Goal: Transaction & Acquisition: Download file/media

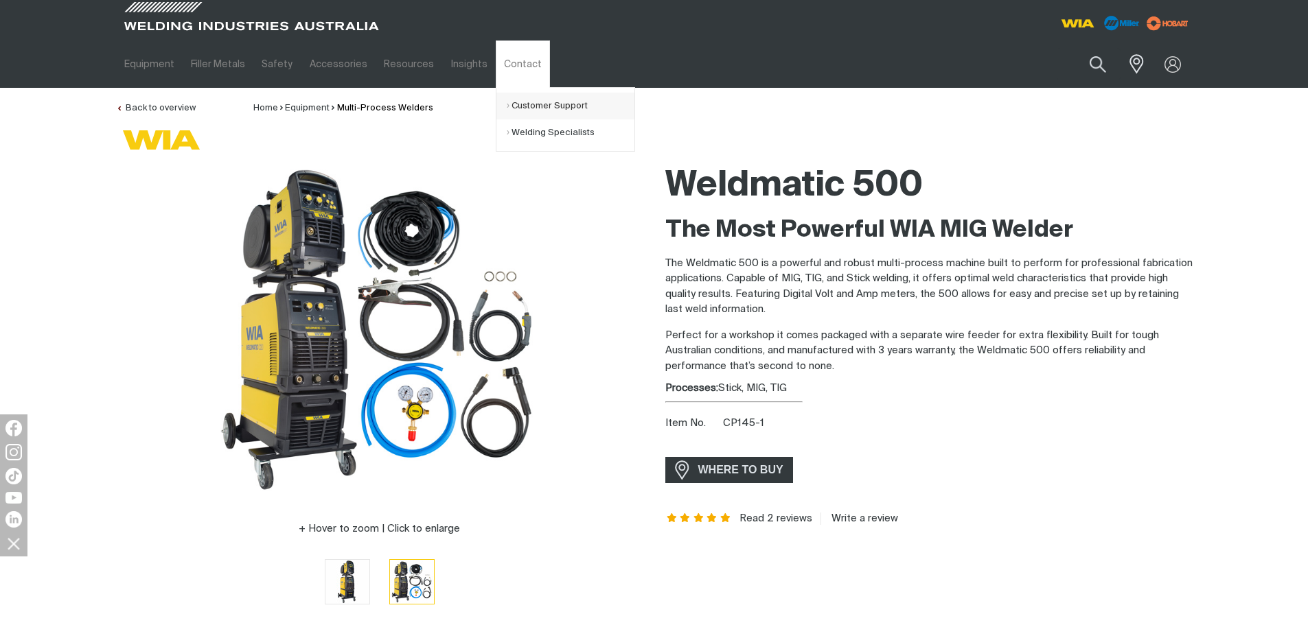
click at [527, 94] on link "Customer Support" at bounding box center [571, 106] width 128 height 27
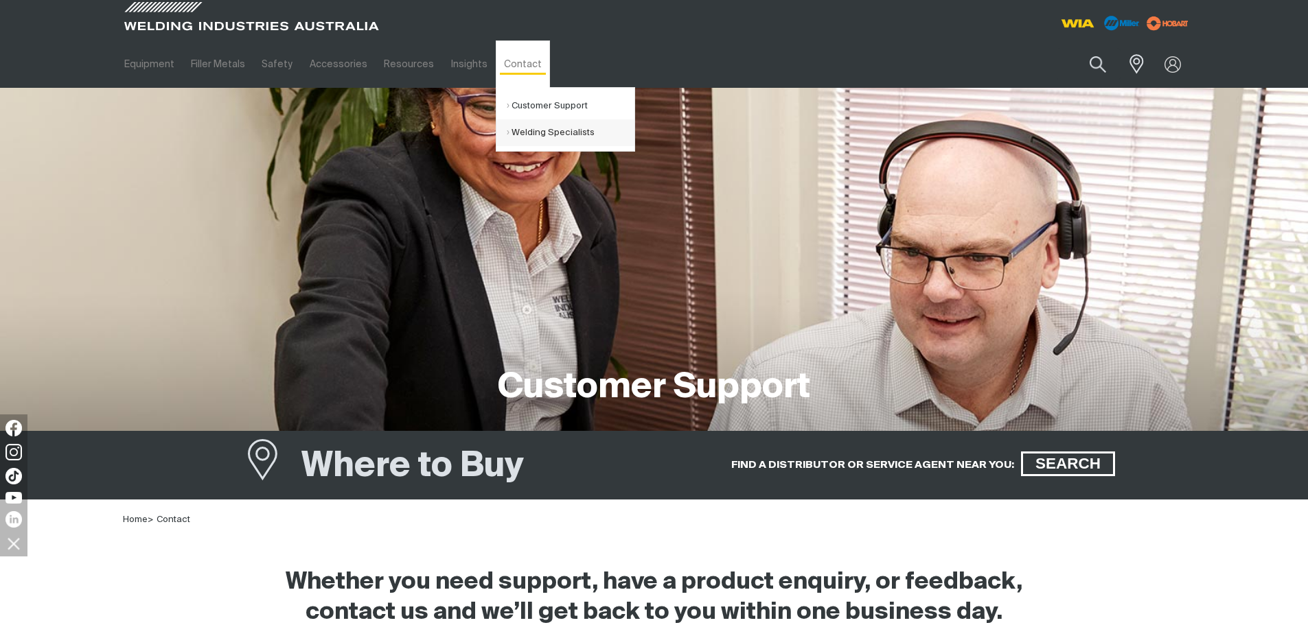
click at [539, 128] on link "Welding Specialists" at bounding box center [571, 132] width 128 height 27
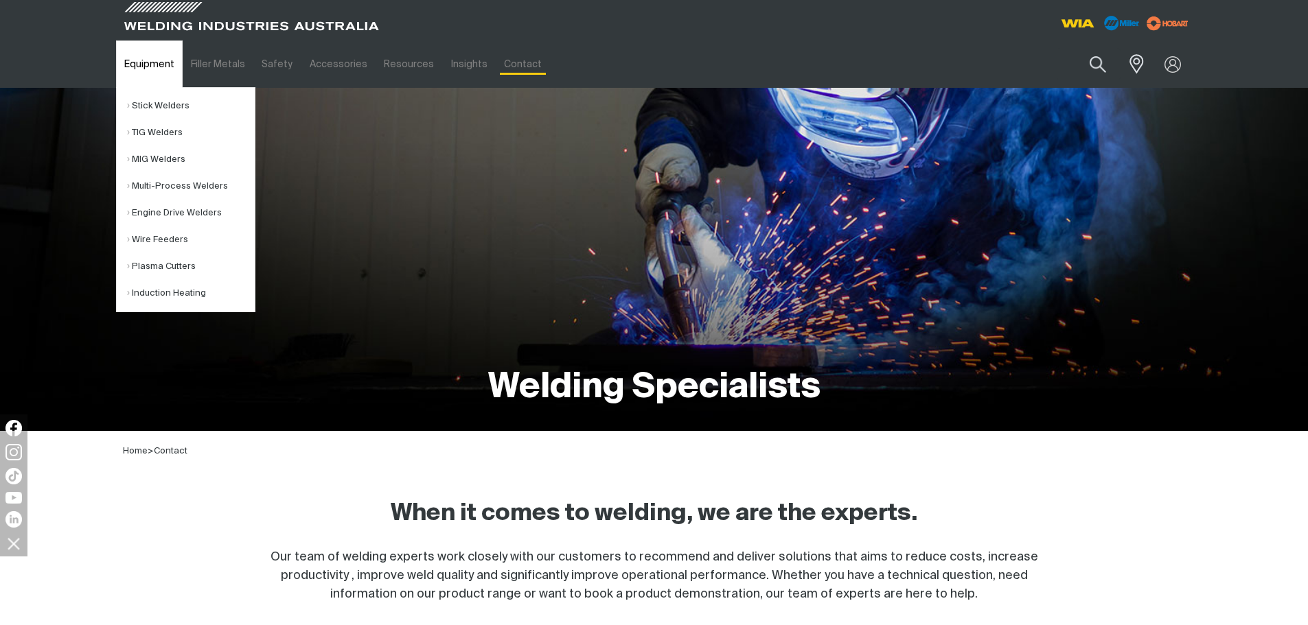
click at [146, 57] on link "Equipment" at bounding box center [149, 64] width 67 height 47
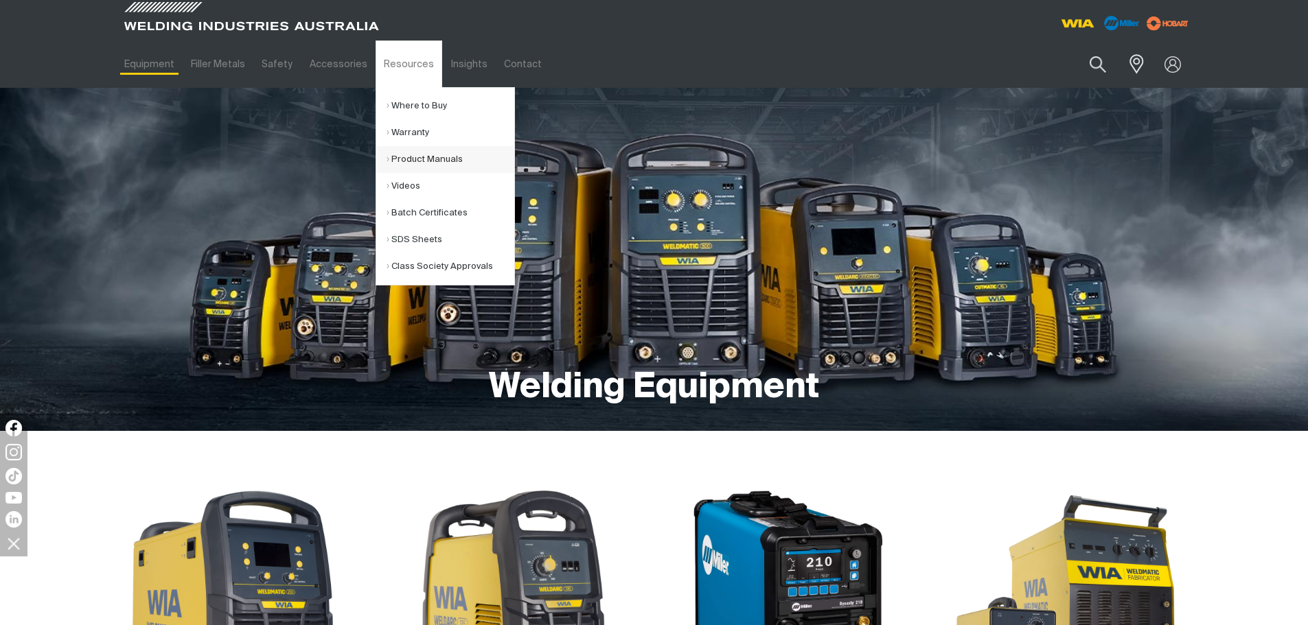
click at [439, 154] on link "Product Manuals" at bounding box center [450, 159] width 128 height 27
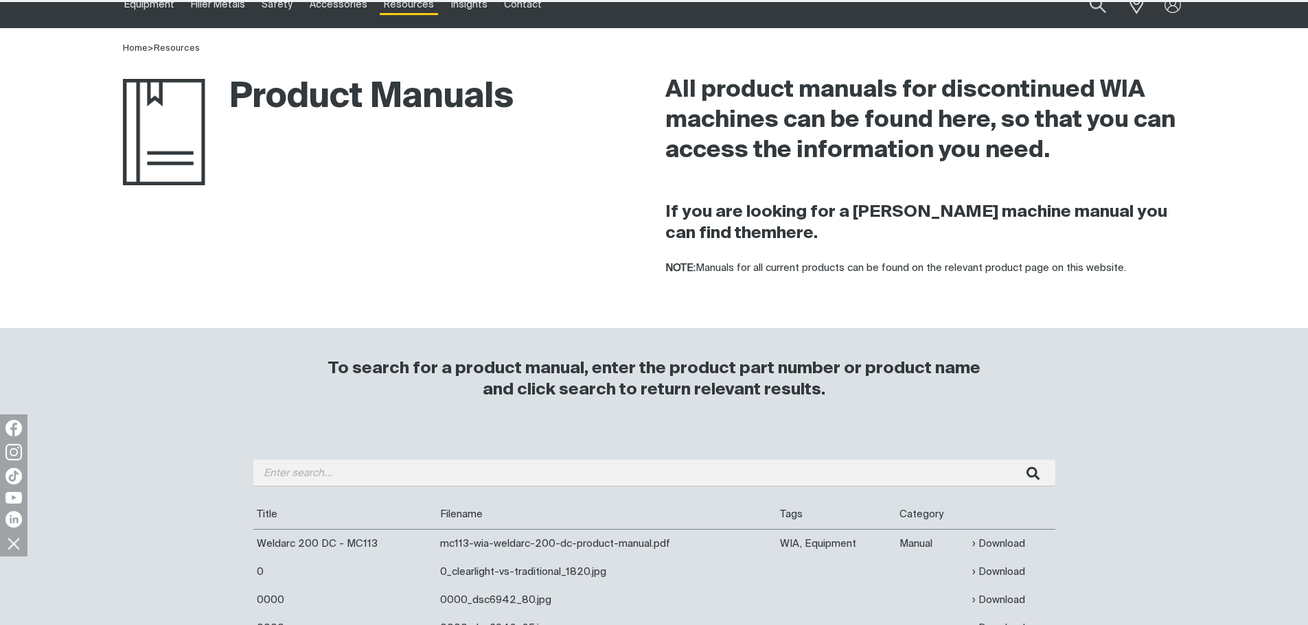
scroll to position [137, 0]
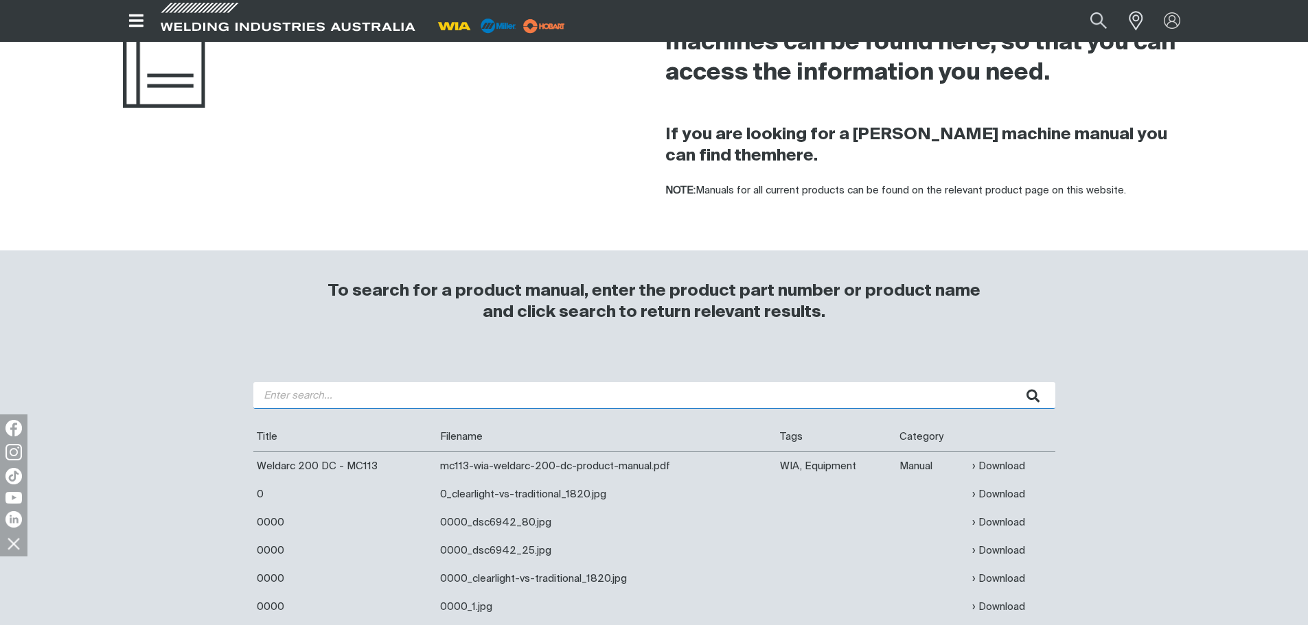
click at [367, 397] on input "search" at bounding box center [654, 395] width 802 height 27
type input "CP131"
click at [1012, 382] on button "submit" at bounding box center [1033, 395] width 43 height 27
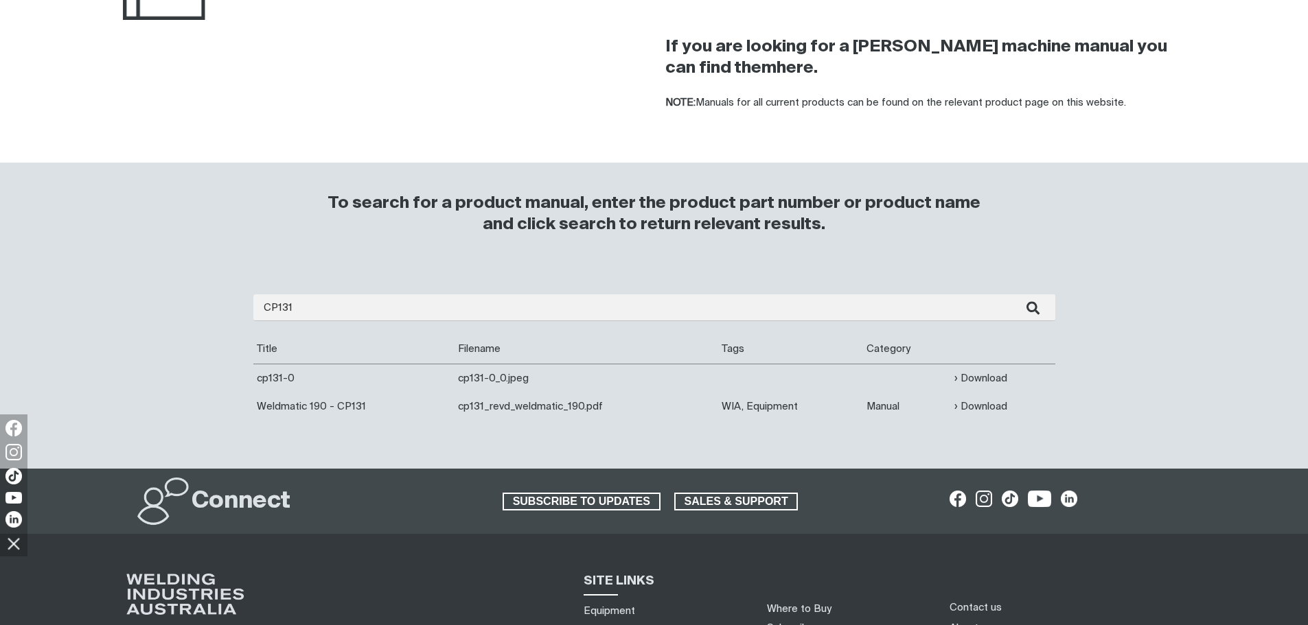
scroll to position [275, 0]
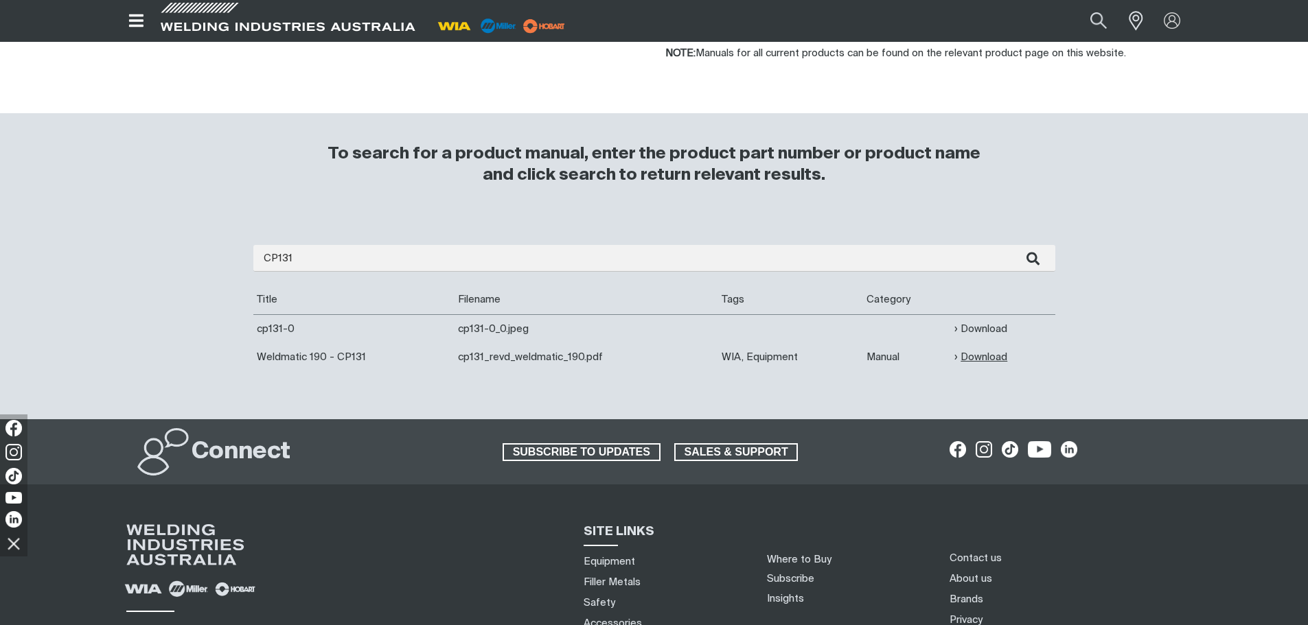
click at [992, 360] on link "Download" at bounding box center [980, 357] width 53 height 16
